Goal: Task Accomplishment & Management: Manage account settings

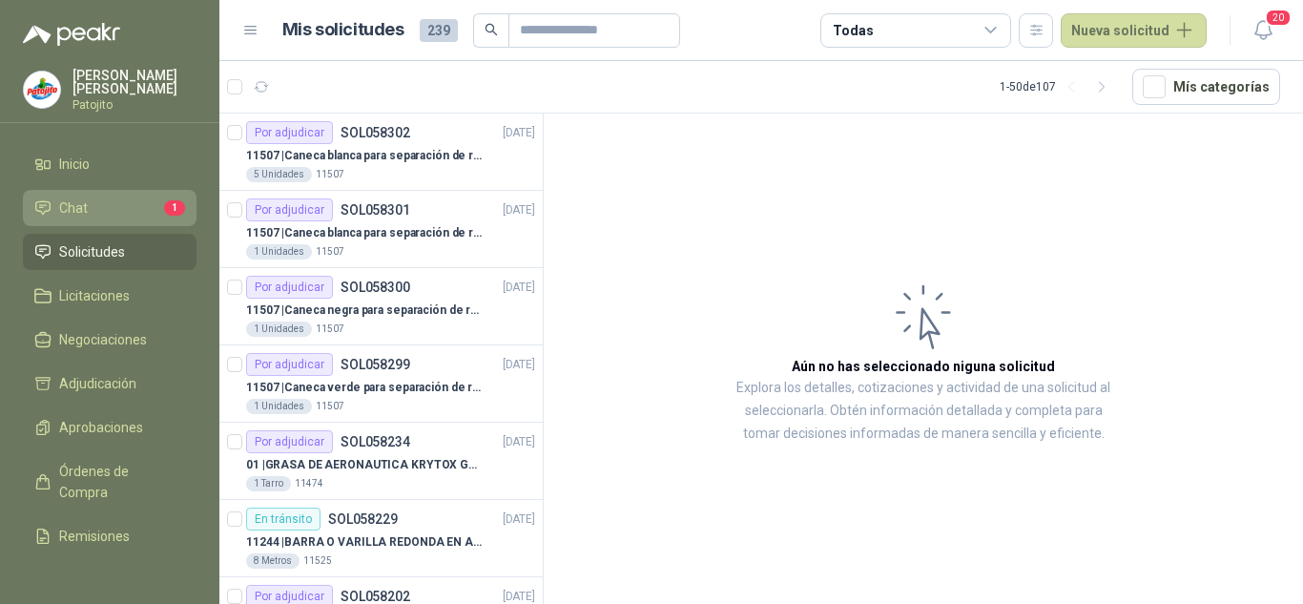
click at [141, 225] on ul "Inicio Chat 1 Solicitudes Licitaciones Negociaciones Adjudicación Aprobaciones …" at bounding box center [109, 352] width 219 height 412
click at [137, 212] on li "Chat 1" at bounding box center [109, 207] width 151 height 21
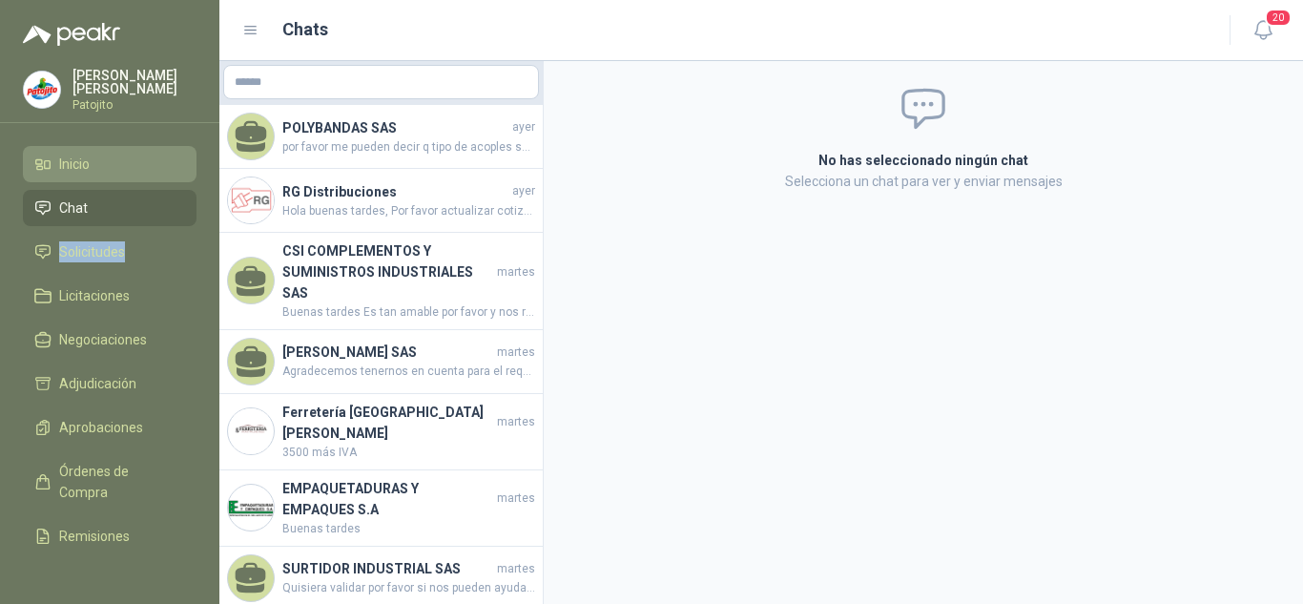
click at [82, 156] on span "Inicio" at bounding box center [74, 164] width 31 height 21
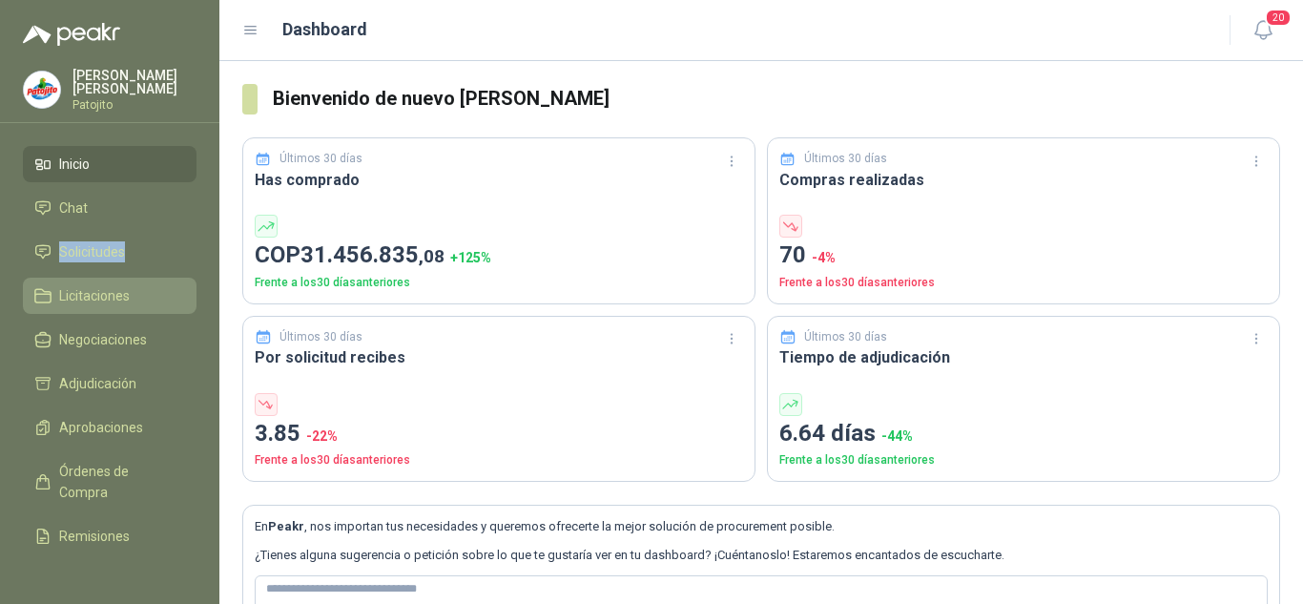
click at [90, 282] on link "Licitaciones" at bounding box center [110, 296] width 174 height 36
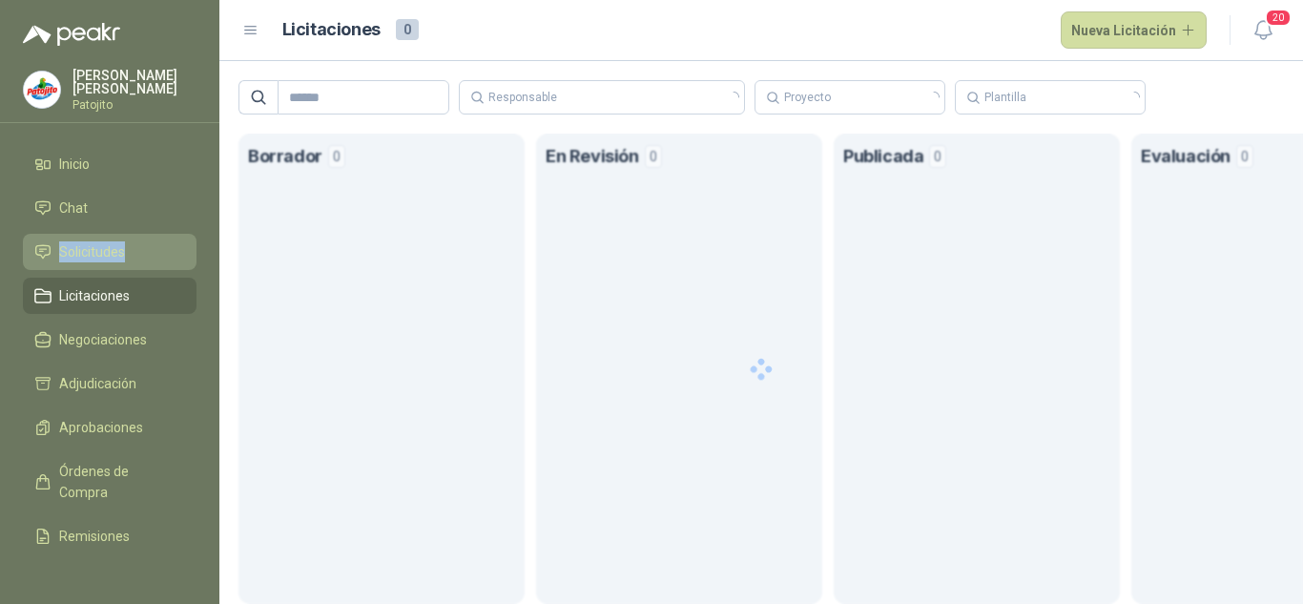
click at [92, 255] on span "Solicitudes" at bounding box center [92, 251] width 66 height 21
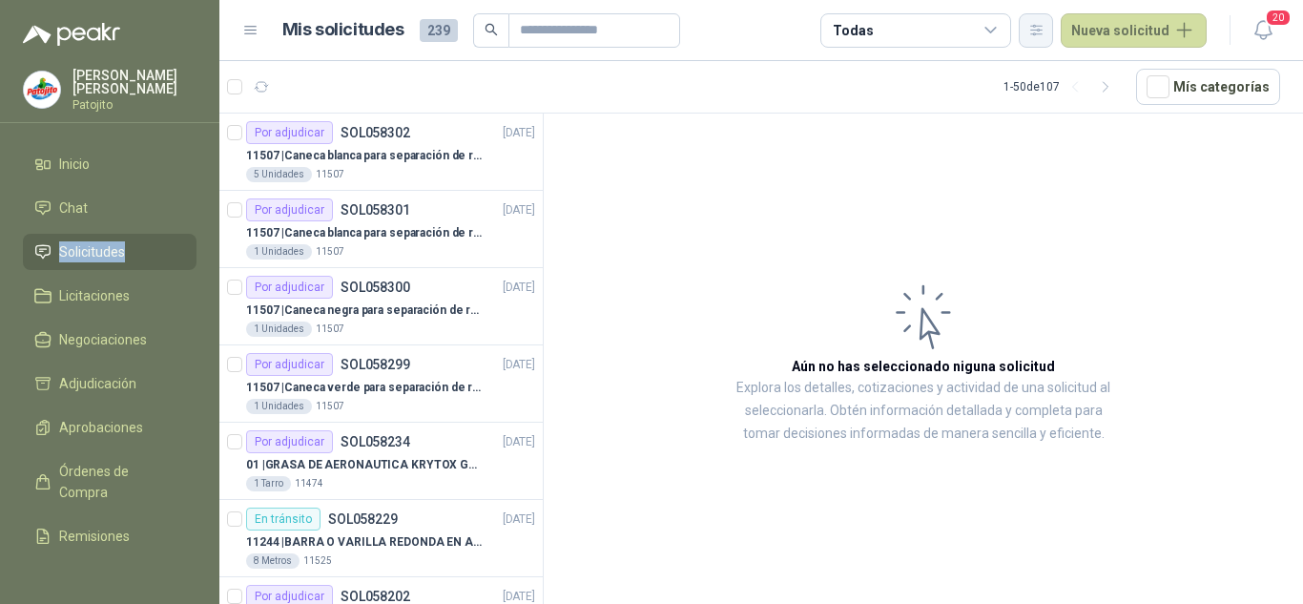
click at [1041, 29] on icon "button" at bounding box center [1036, 30] width 10 height 10
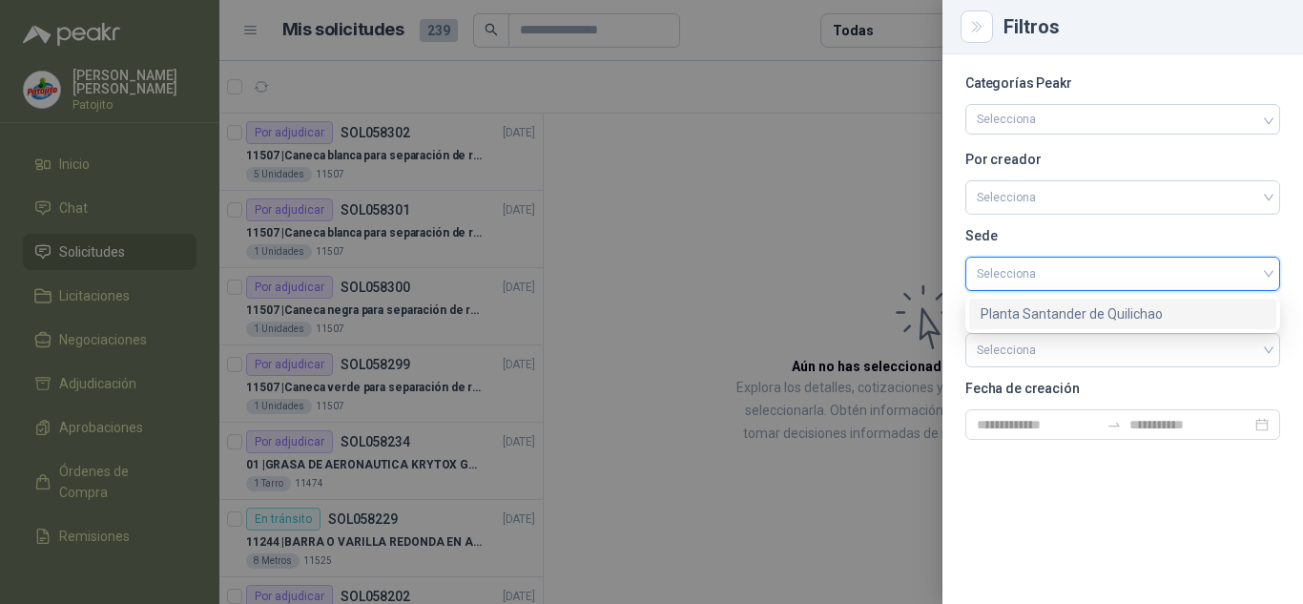
click at [1043, 261] on input "search" at bounding box center [1123, 272] width 292 height 29
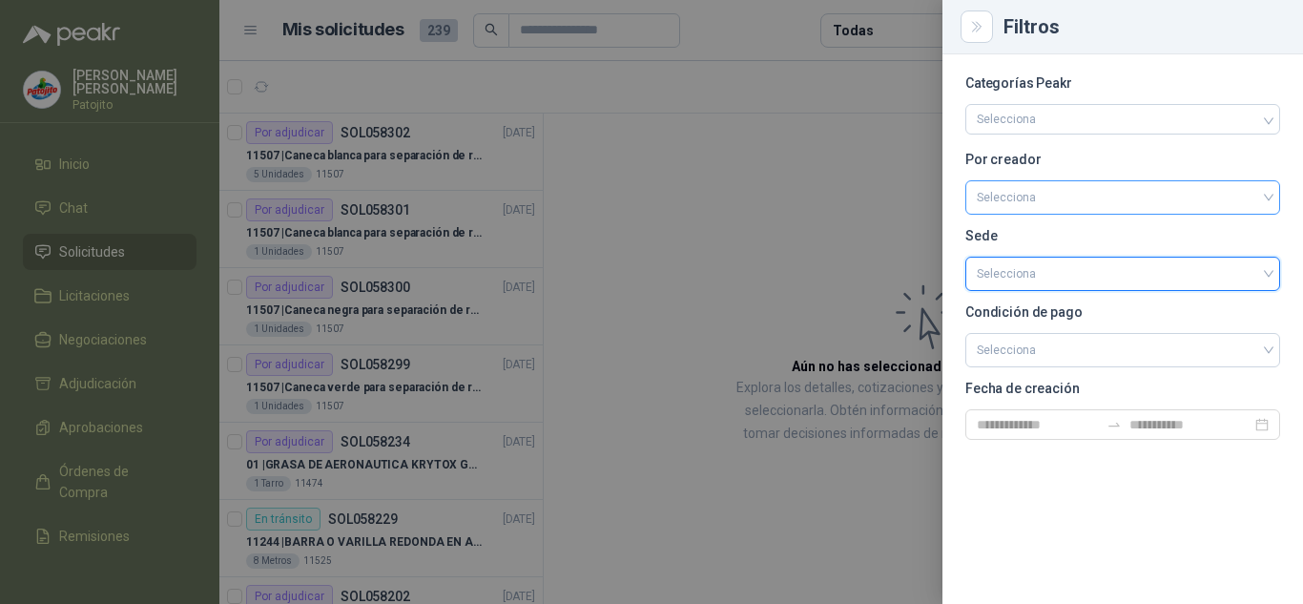
click at [1028, 199] on input "search" at bounding box center [1123, 195] width 292 height 29
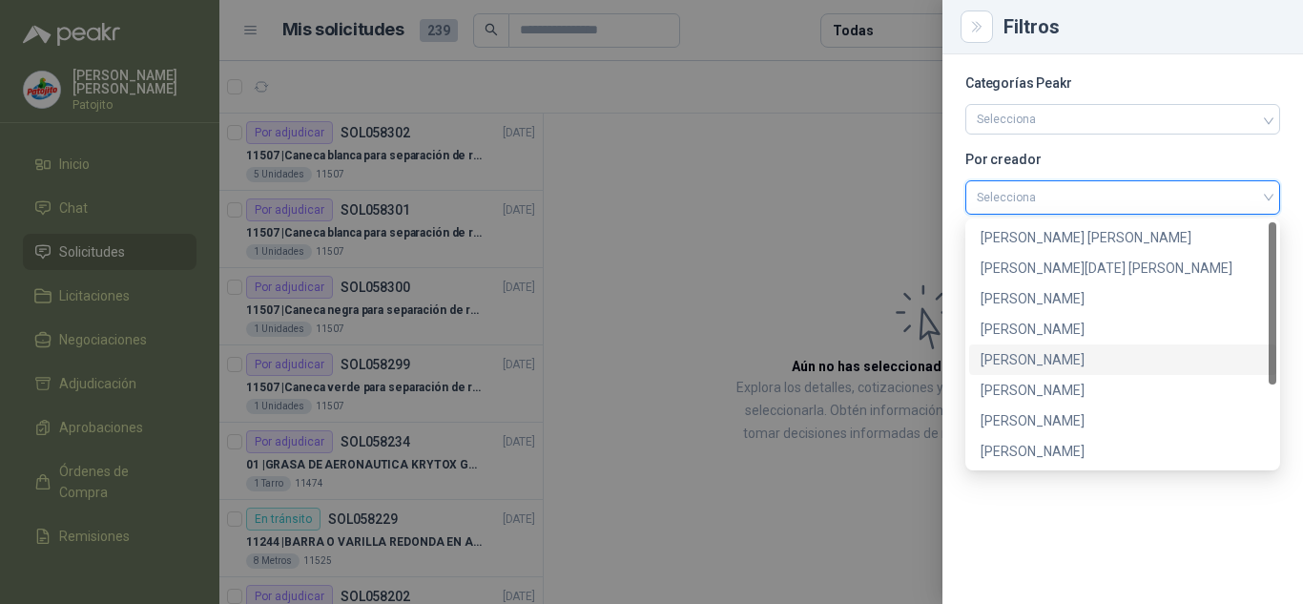
click at [1055, 363] on div "[PERSON_NAME]" at bounding box center [1122, 359] width 284 height 21
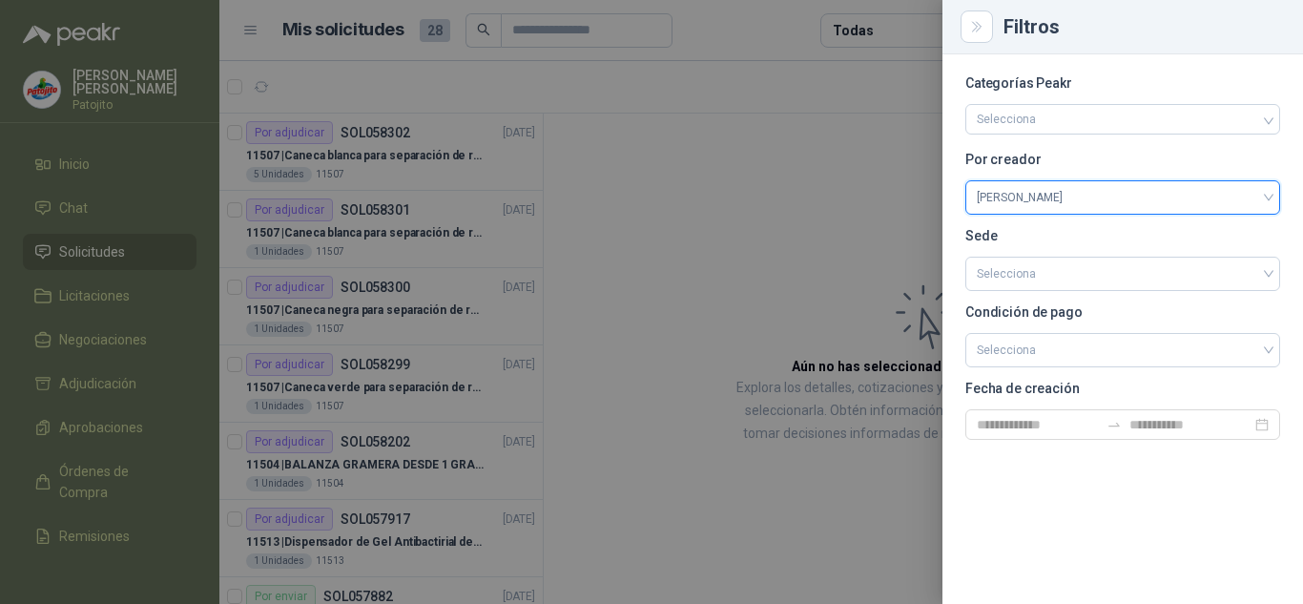
click at [664, 292] on div at bounding box center [651, 302] width 1303 height 604
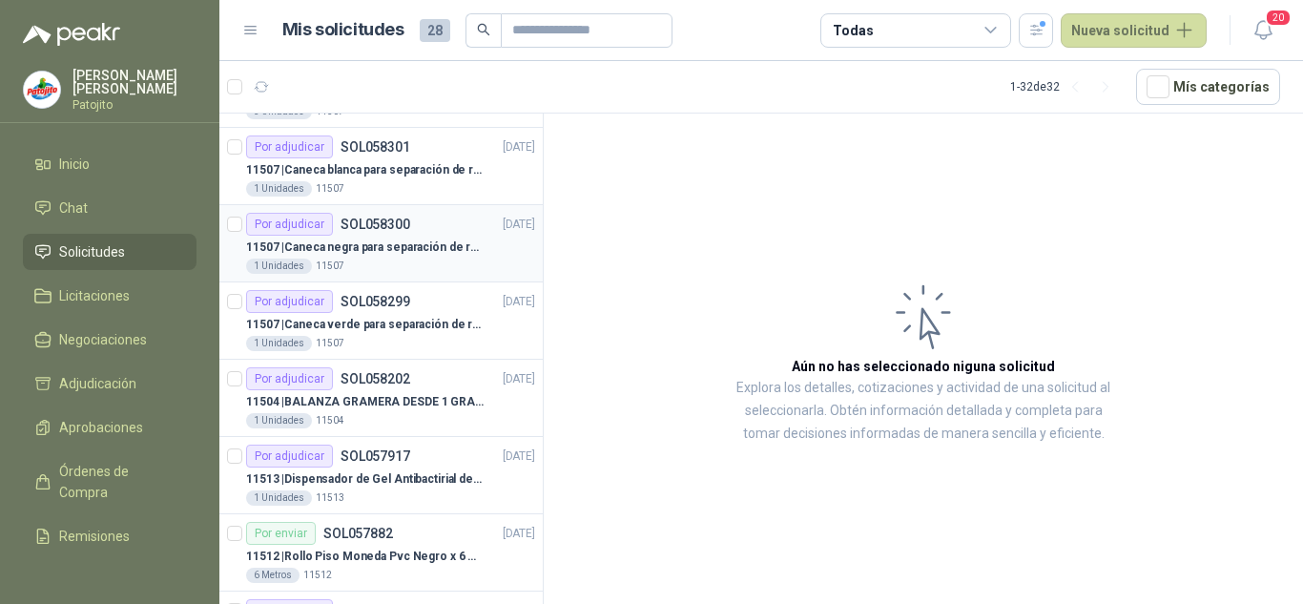
scroll to position [95, 0]
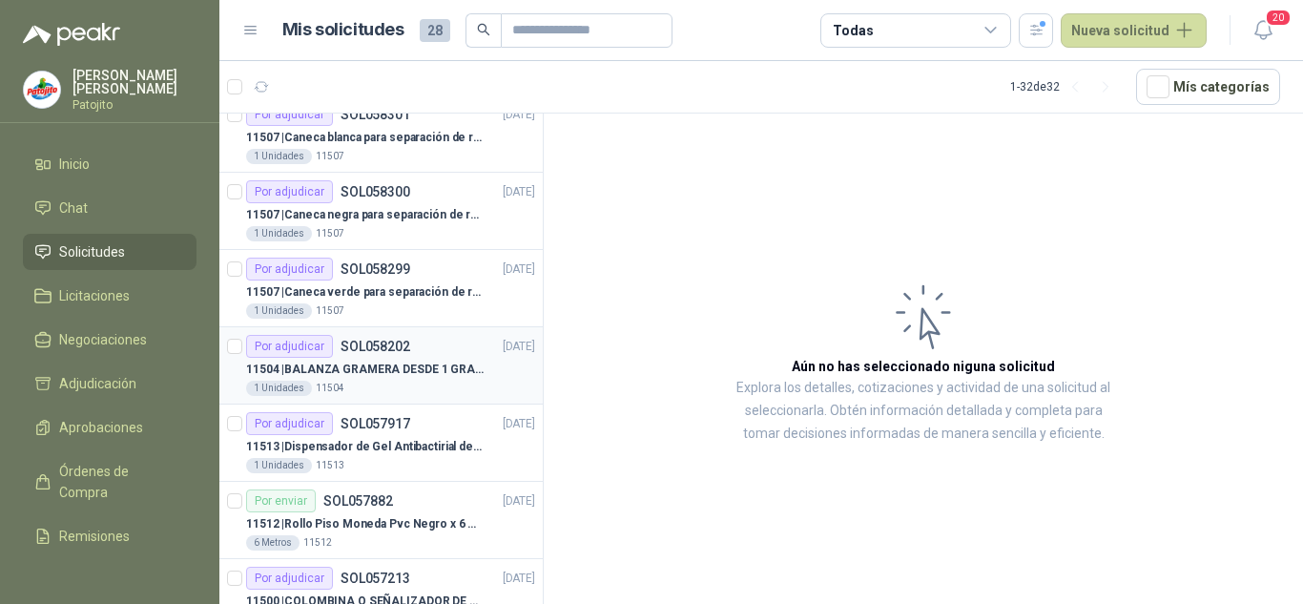
click at [437, 367] on p "11504 | BALANZA GRAMERA DESDE 1 GRAMO HASTA 5 GRAMOS" at bounding box center [364, 370] width 237 height 18
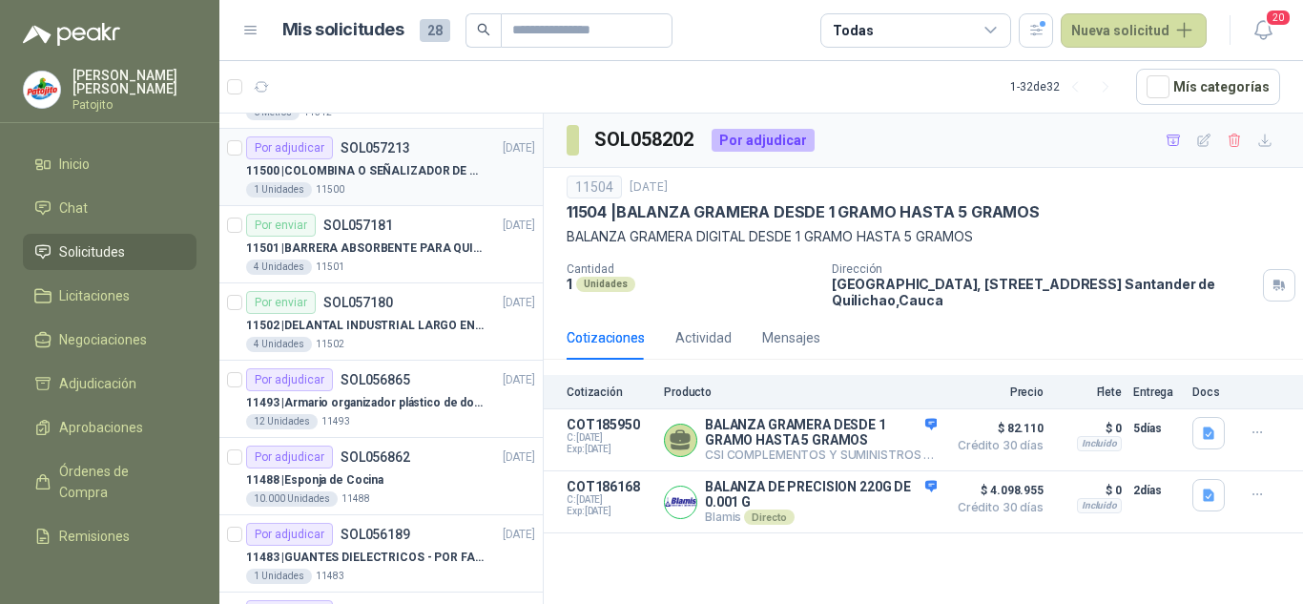
scroll to position [572, 0]
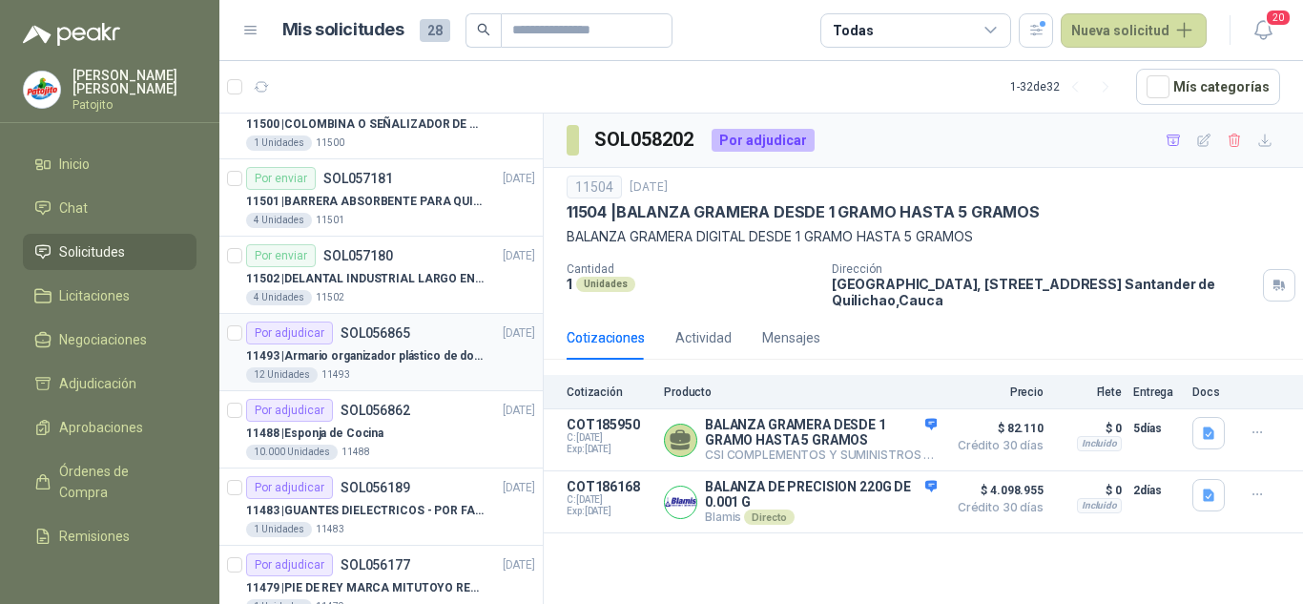
click at [422, 338] on div "Por adjudicar SOL056865 [DATE]" at bounding box center [390, 332] width 289 height 23
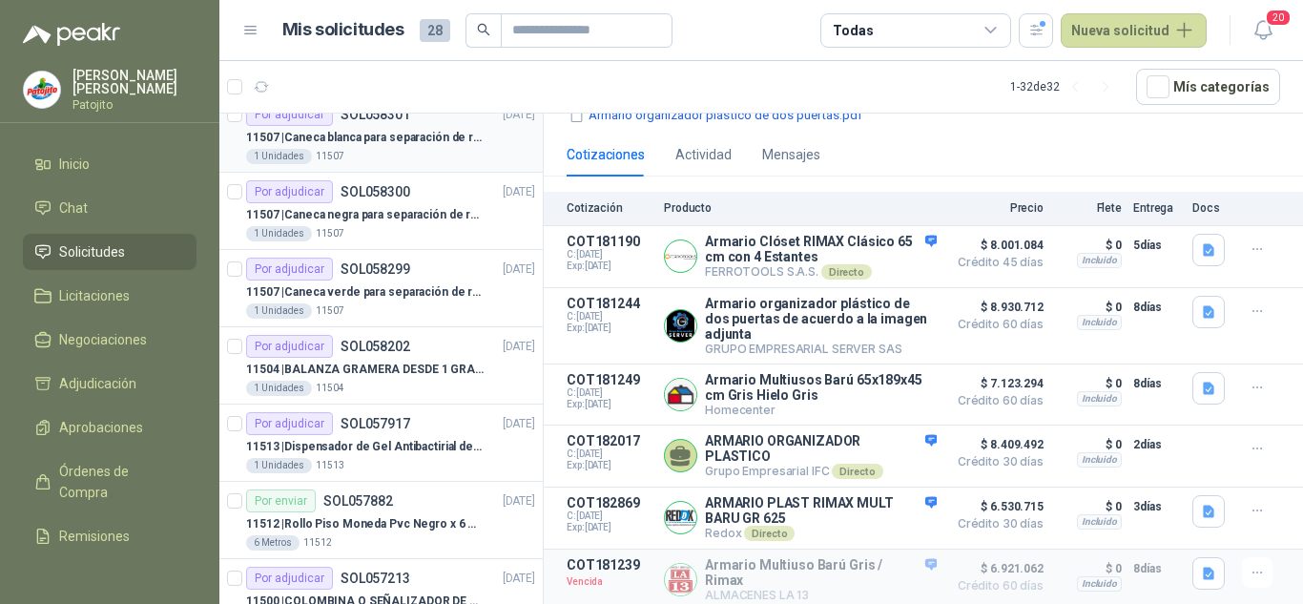
scroll to position [191, 0]
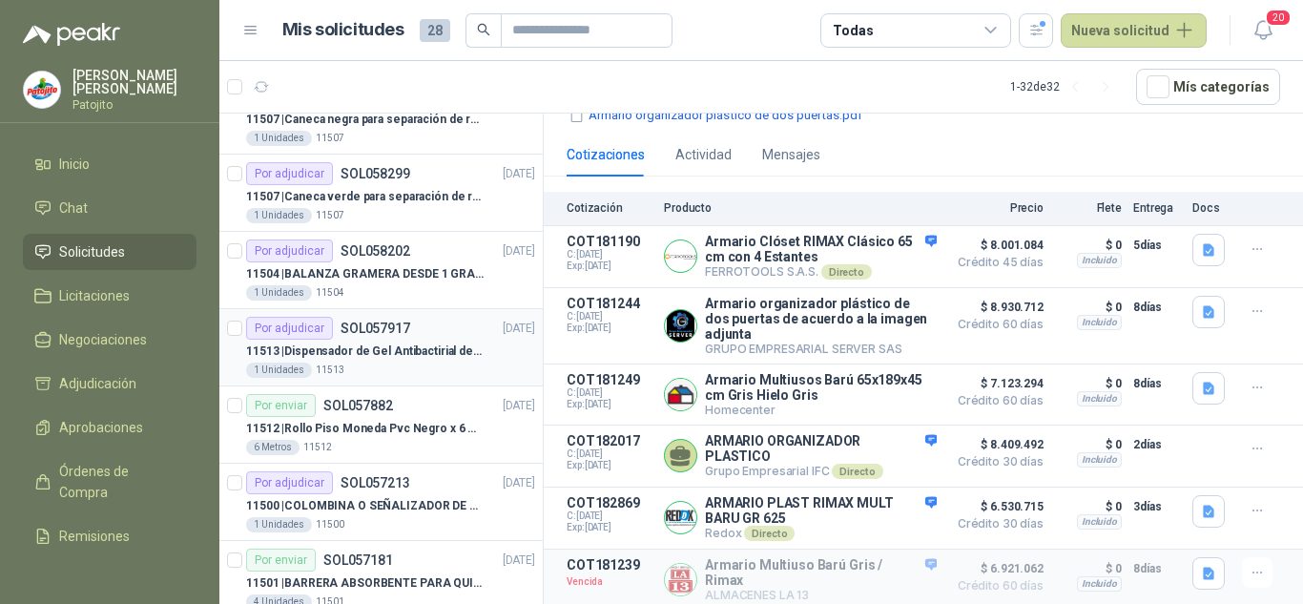
click at [403, 332] on p "SOL057917" at bounding box center [375, 327] width 70 height 13
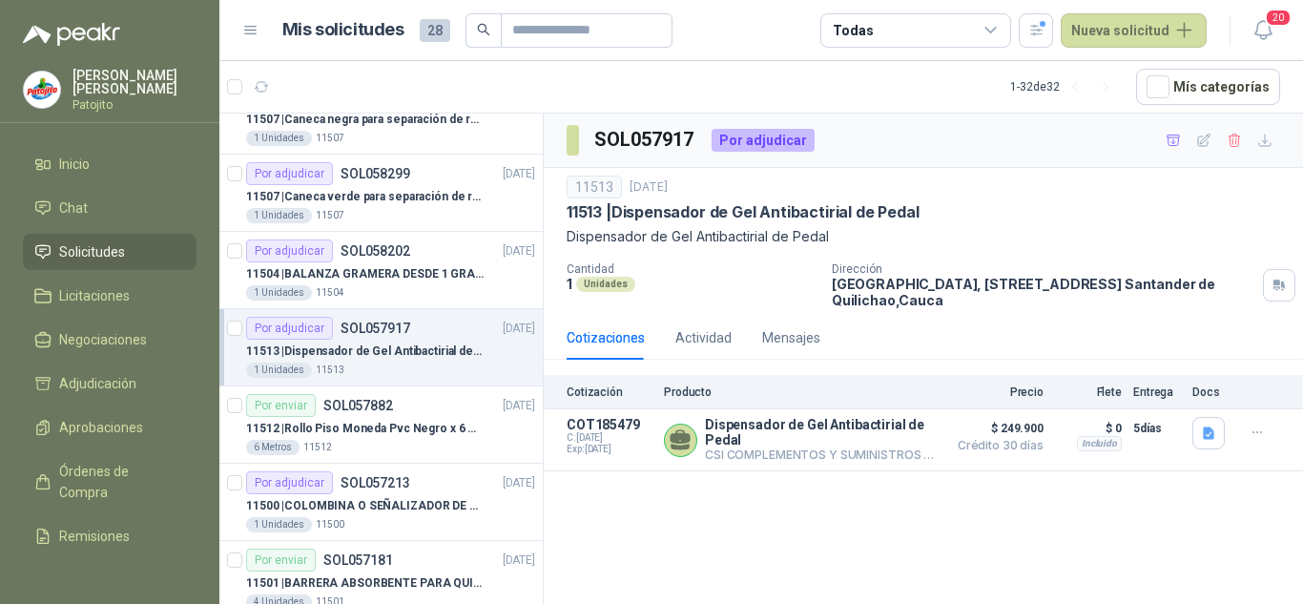
click at [403, 332] on p "SOL057917" at bounding box center [375, 327] width 70 height 13
click at [348, 84] on span "1" at bounding box center [354, 78] width 13 height 15
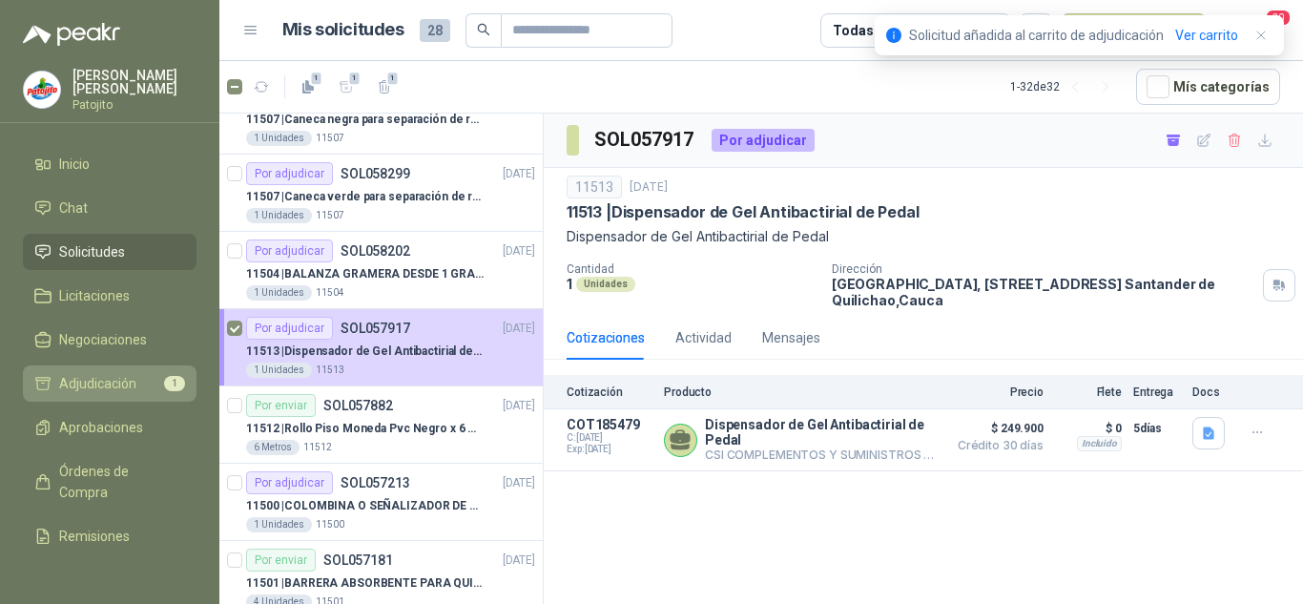
click at [118, 379] on span "Adjudicación" at bounding box center [97, 383] width 77 height 21
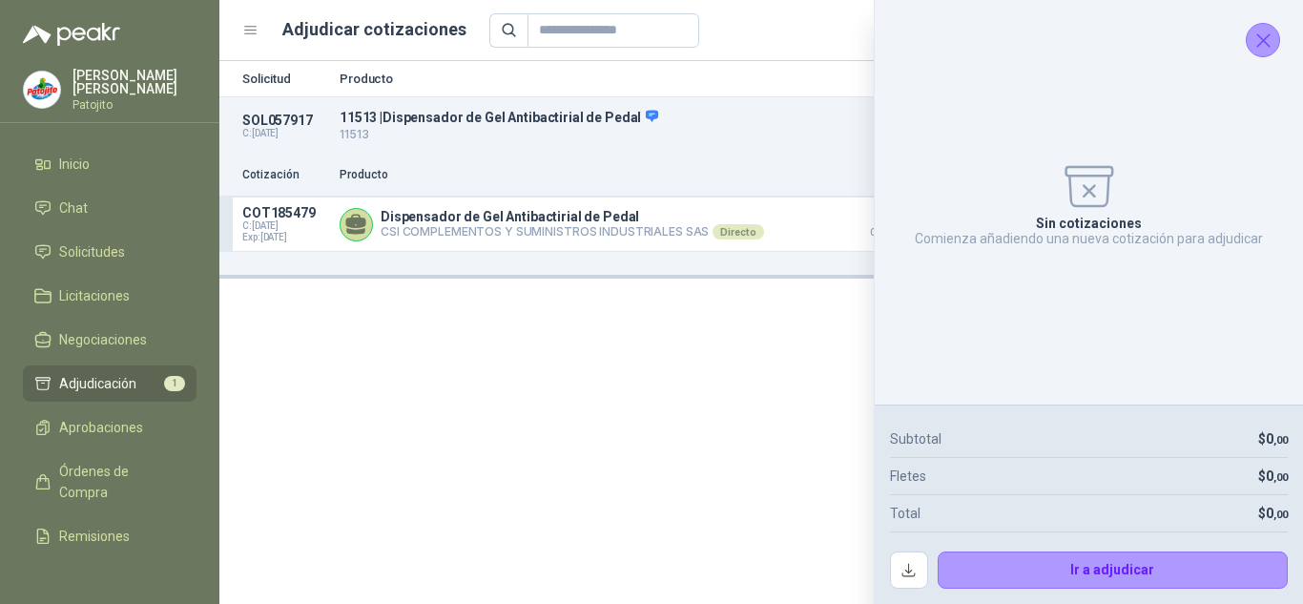
click at [1274, 42] on icon "Cerrar" at bounding box center [1263, 41] width 24 height 24
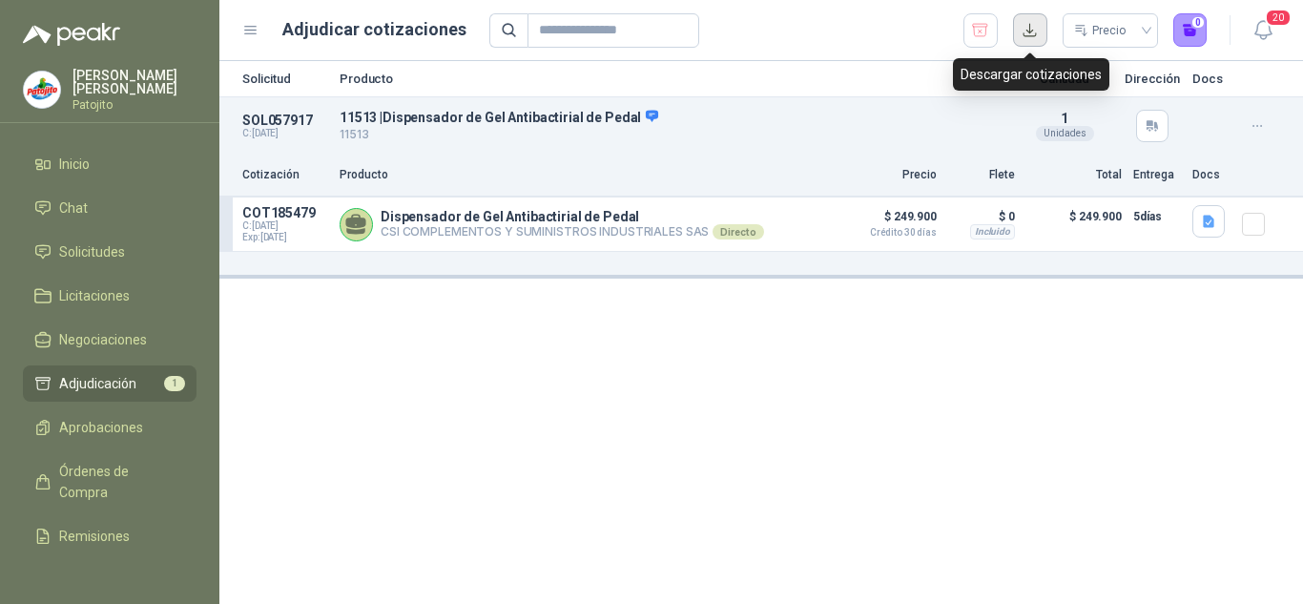
click at [1033, 25] on button "button" at bounding box center [1030, 30] width 34 height 34
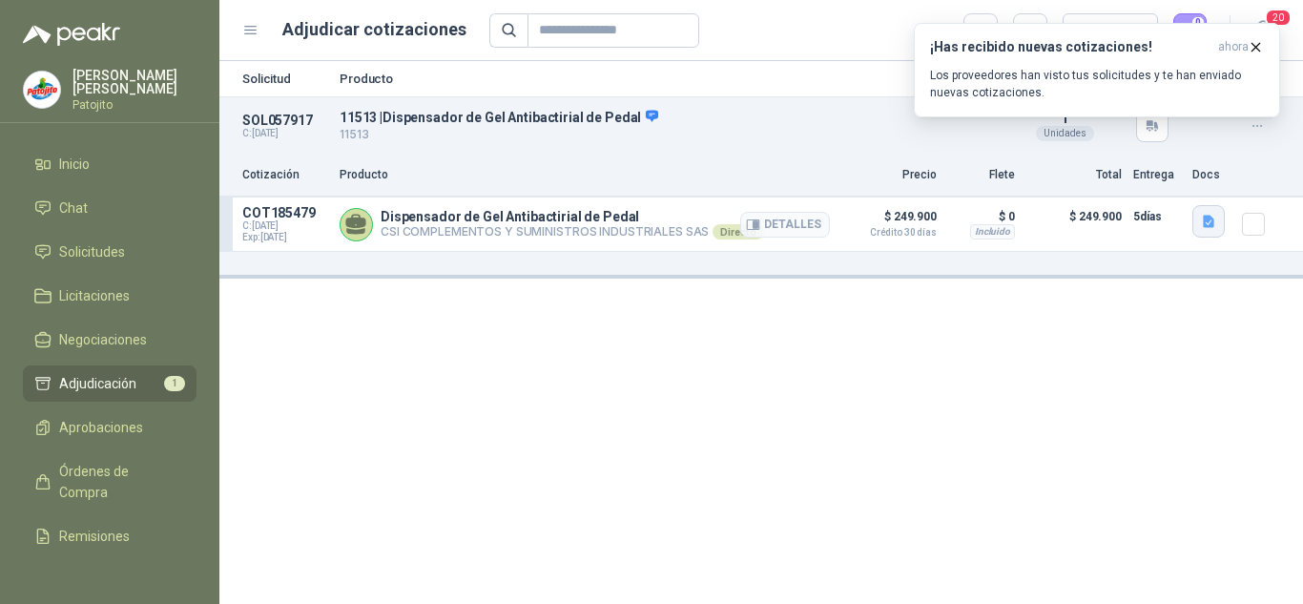
click at [1203, 221] on icon "button" at bounding box center [1209, 222] width 16 height 16
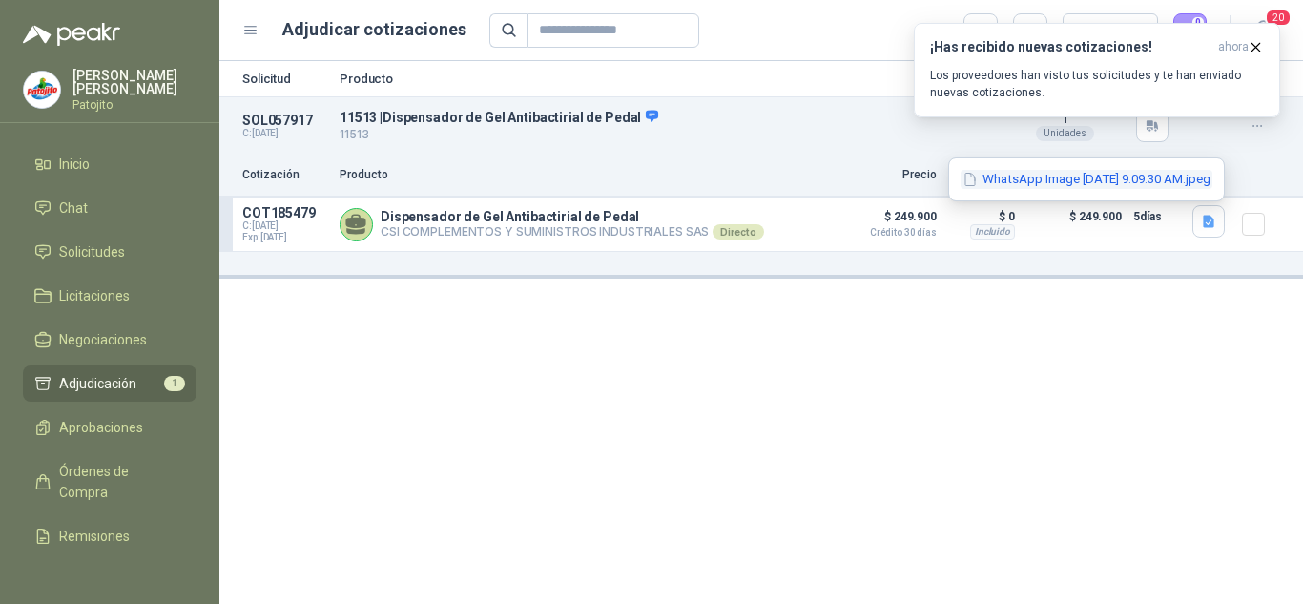
click at [1015, 189] on button "WhatsApp Image [DATE] 9.09.30 AM.jpeg" at bounding box center [1086, 180] width 252 height 20
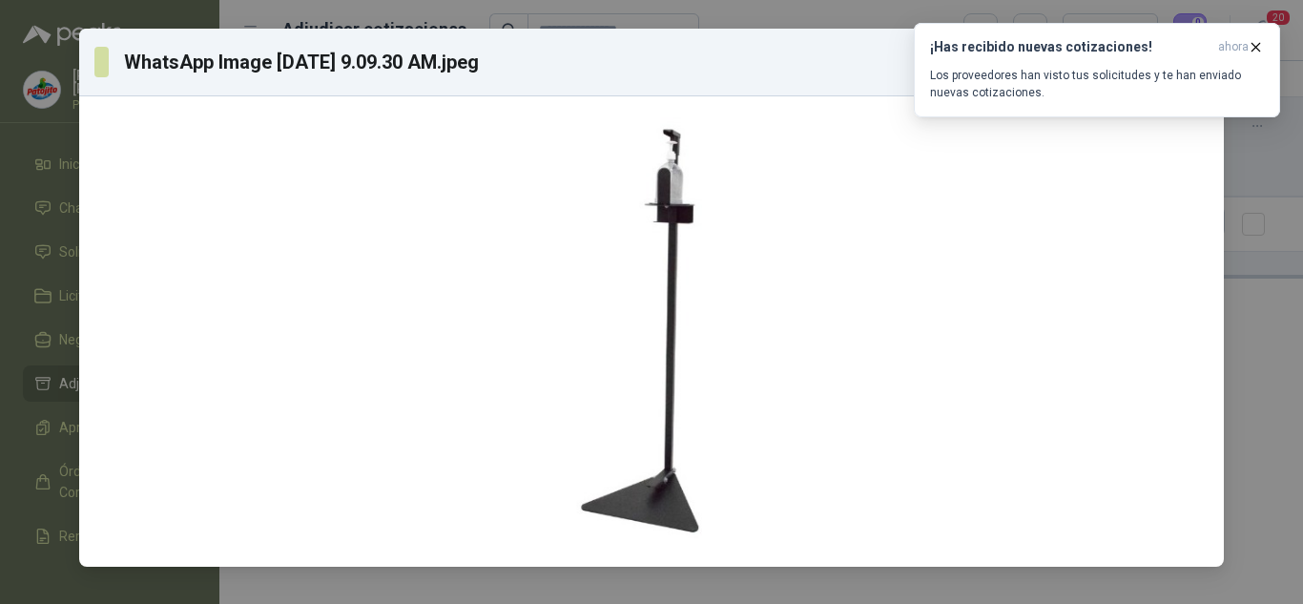
click at [1268, 393] on div "WhatsApp Image [DATE] 9.09.30 AM.jpeg Descargar" at bounding box center [651, 302] width 1303 height 604
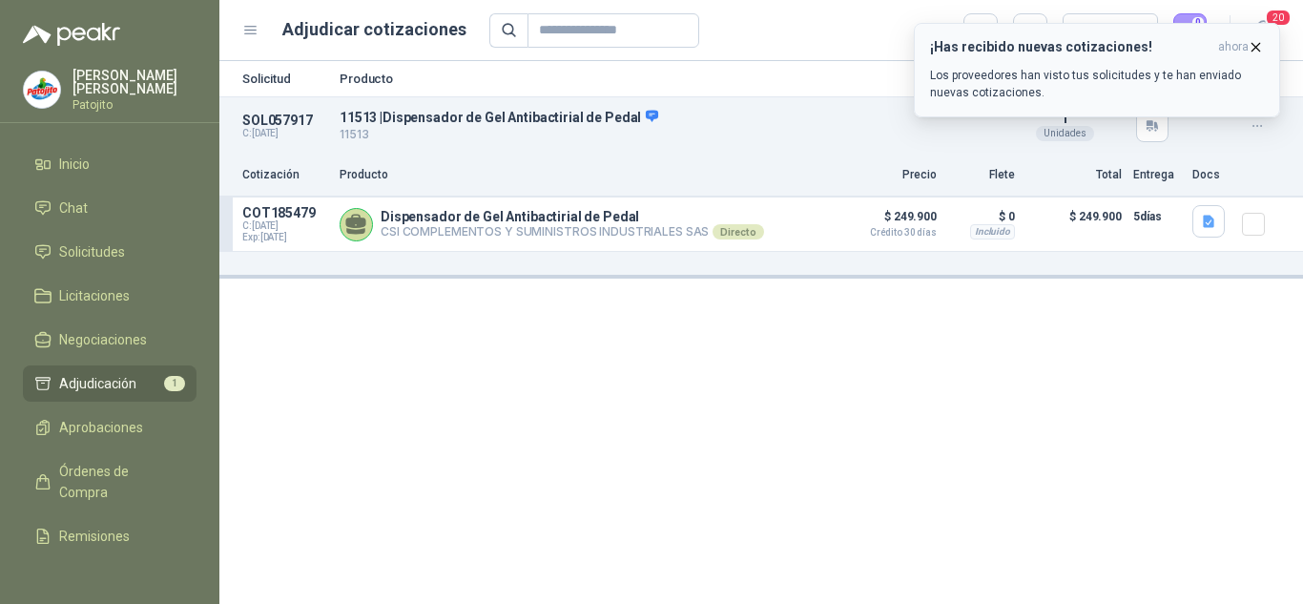
click at [1248, 46] on icon "button" at bounding box center [1255, 47] width 16 height 16
